Goal: Register for event/course

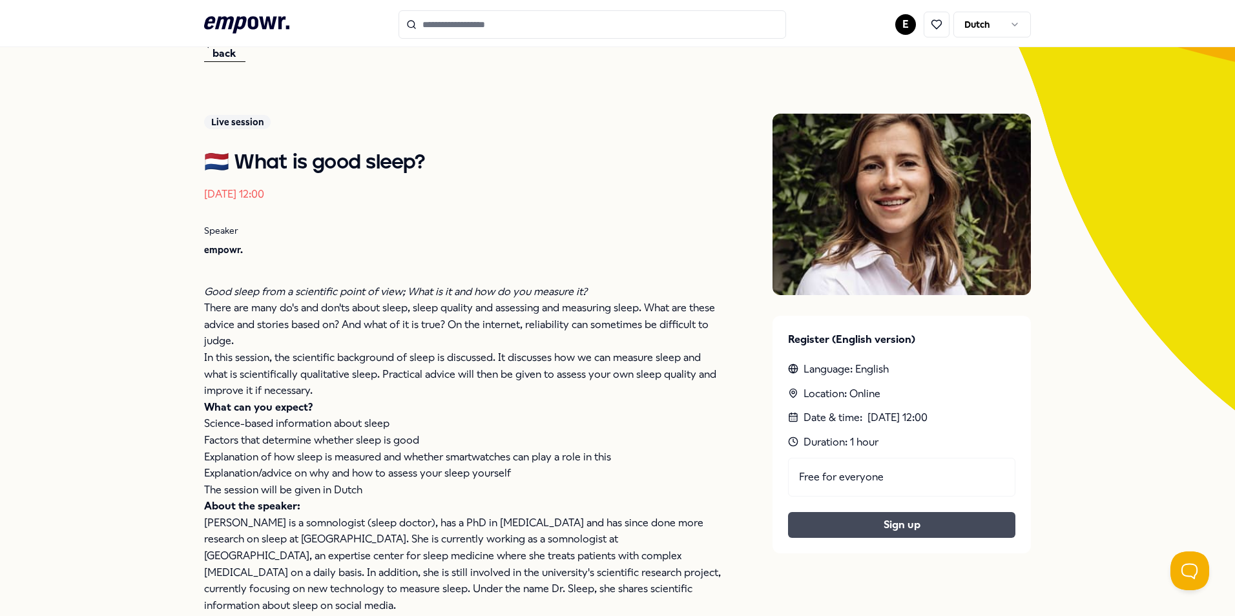
click at [935, 531] on button "Sign up" at bounding box center [901, 525] width 227 height 26
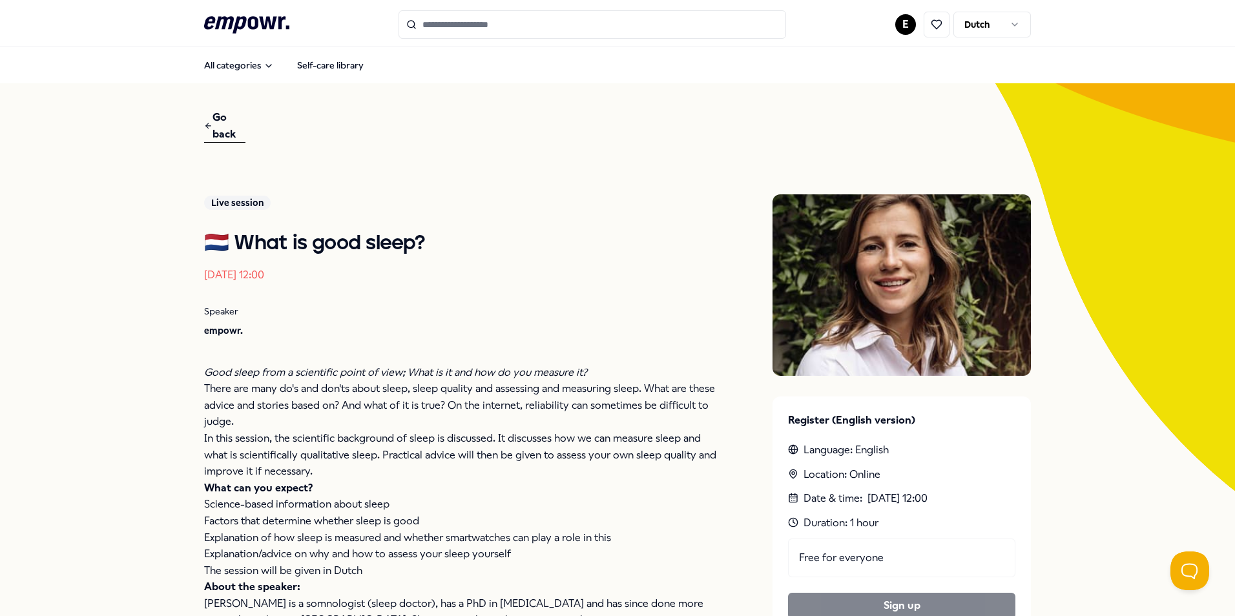
click at [212, 136] on font "Go back" at bounding box center [228, 125] width 33 height 33
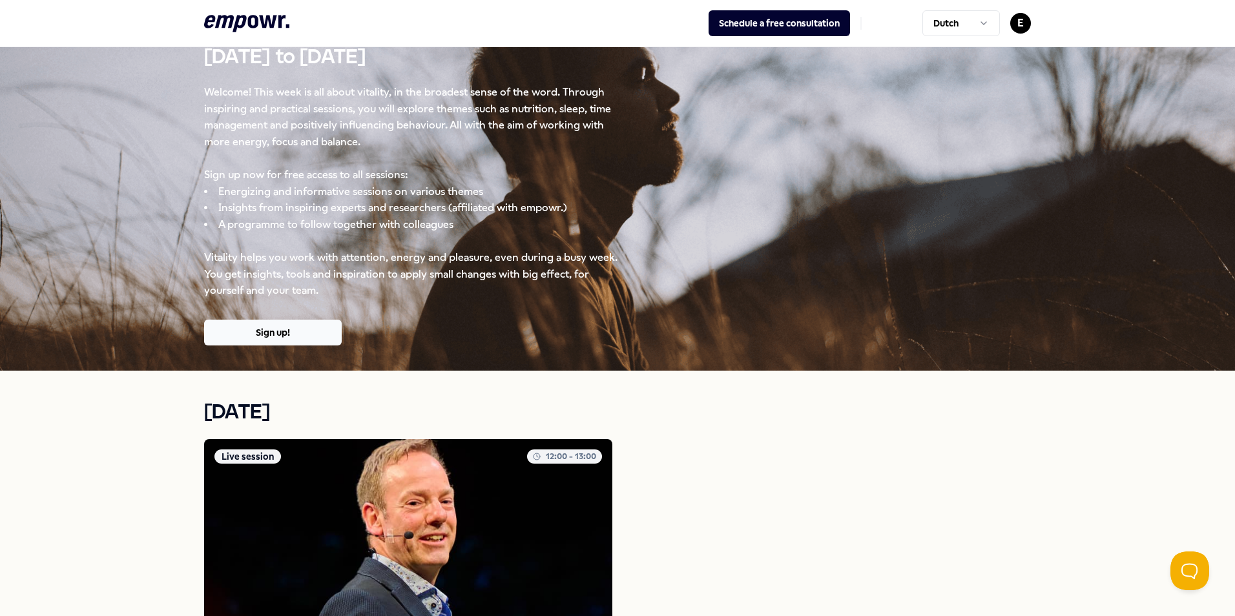
scroll to position [65, 0]
click at [280, 329] on button "Sign up!" at bounding box center [273, 332] width 138 height 26
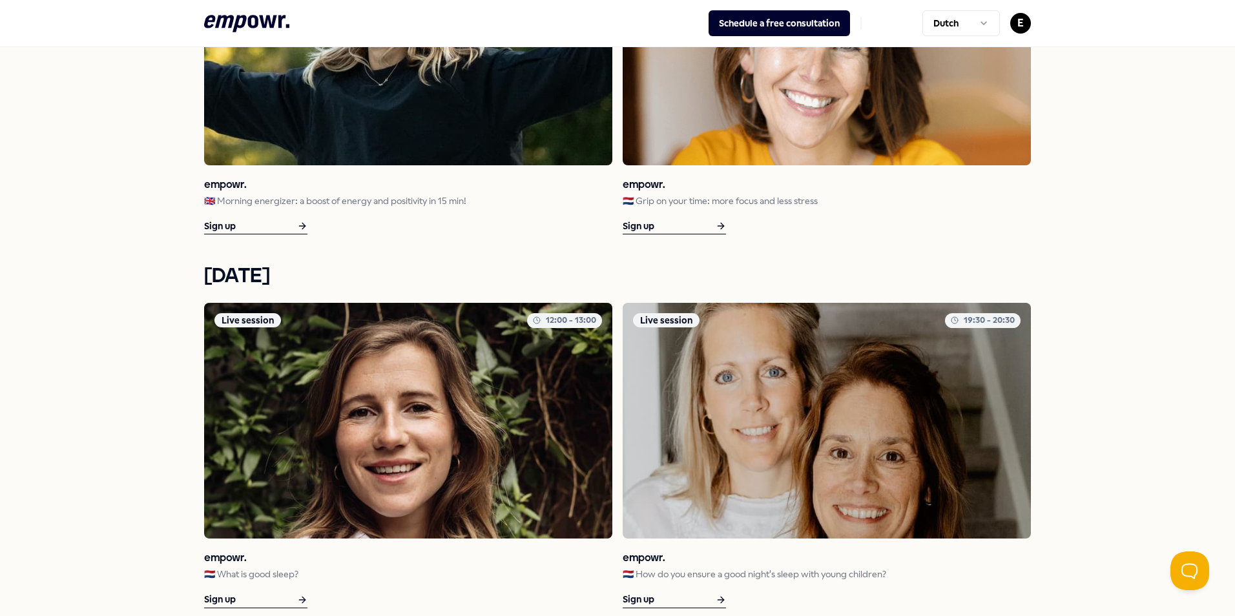
scroll to position [1339, 0]
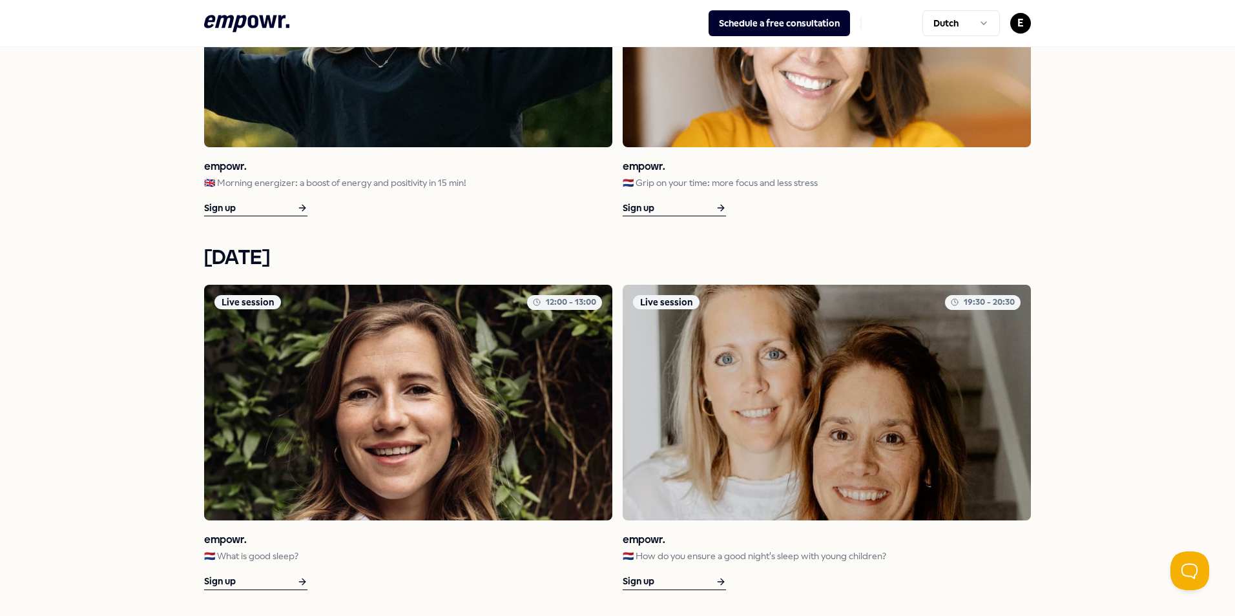
click at [657, 209] on div "Sign up" at bounding box center [674, 208] width 103 height 16
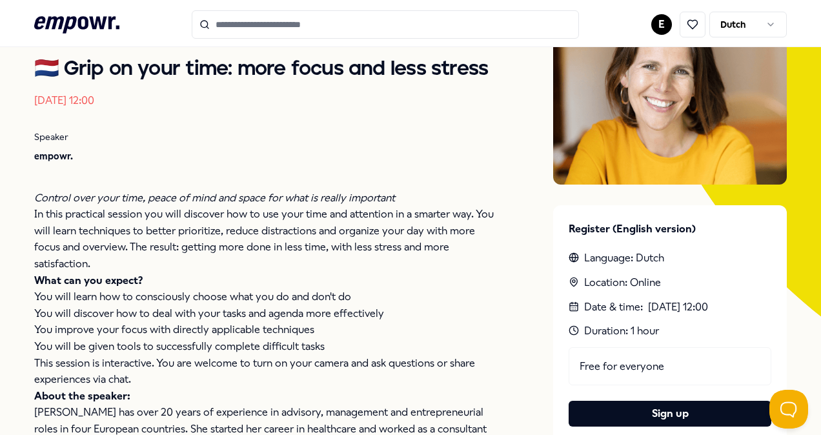
scroll to position [175, 0]
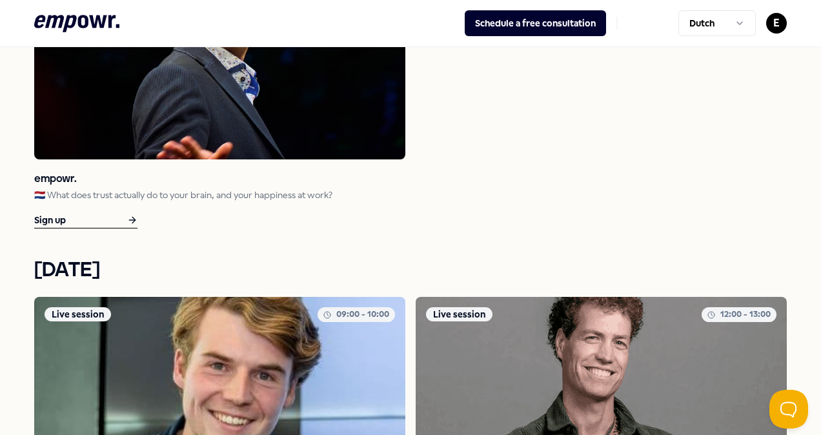
scroll to position [581, 0]
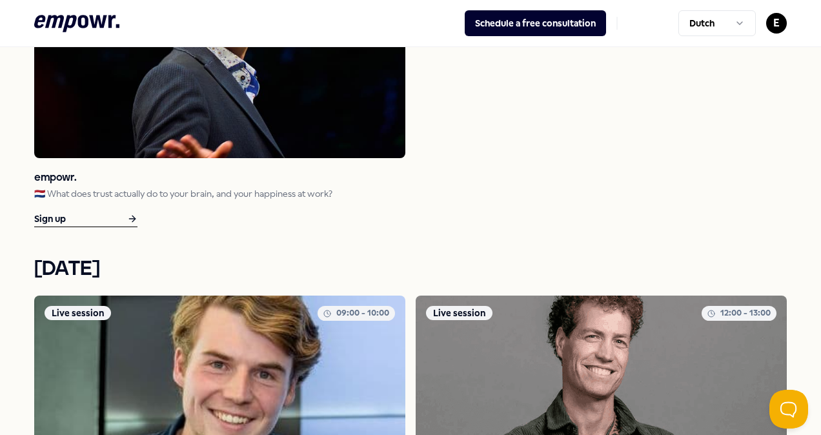
click at [717, 28] on html ".empowr-logo_svg__cls-1{fill:#03032f} Schedule a free consultation Dutch E Nati…" at bounding box center [410, 217] width 821 height 435
